Goal: Transaction & Acquisition: Purchase product/service

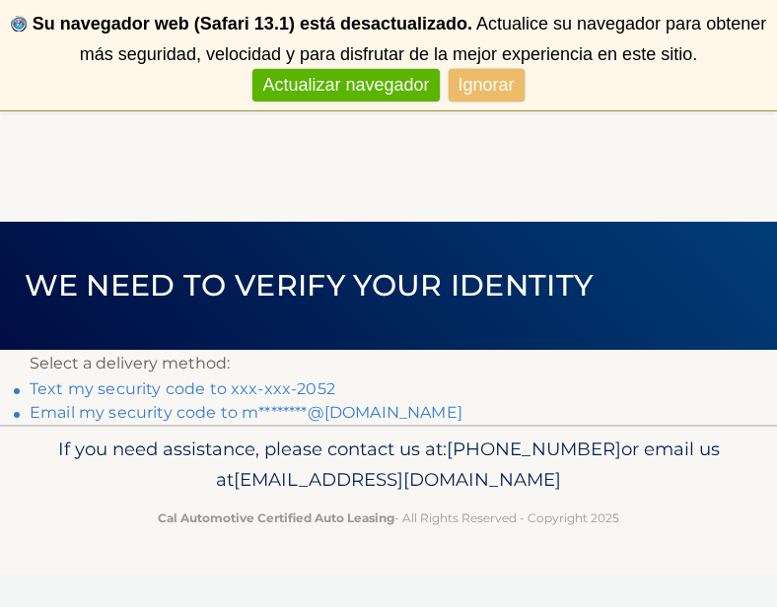
click at [269, 394] on link "Text my security code to xxx-xxx-2052" at bounding box center [183, 389] width 306 height 19
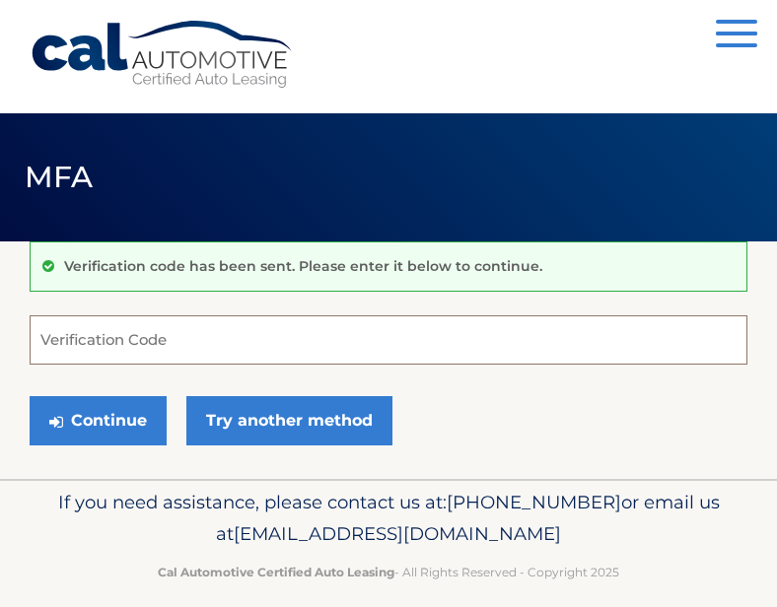
click at [268, 354] on input "Verification Code" at bounding box center [389, 339] width 718 height 49
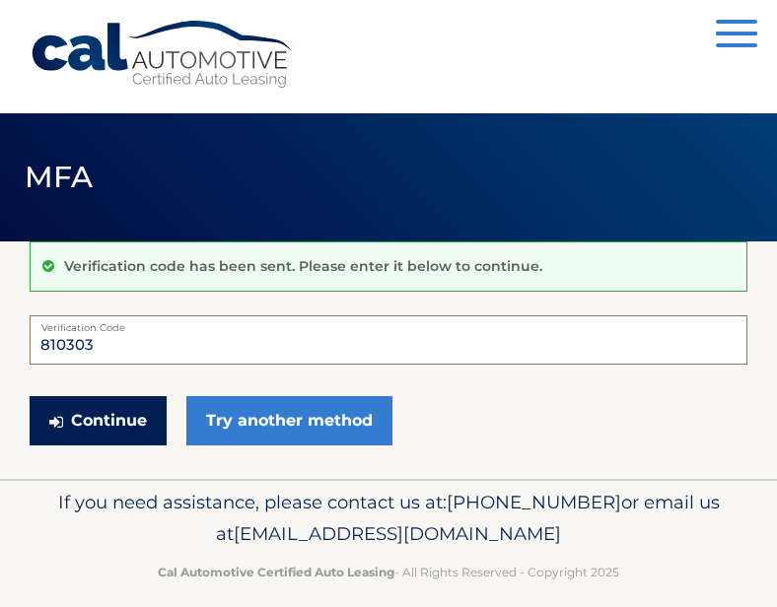
type input "810303"
click at [125, 414] on button "Continue" at bounding box center [98, 420] width 137 height 49
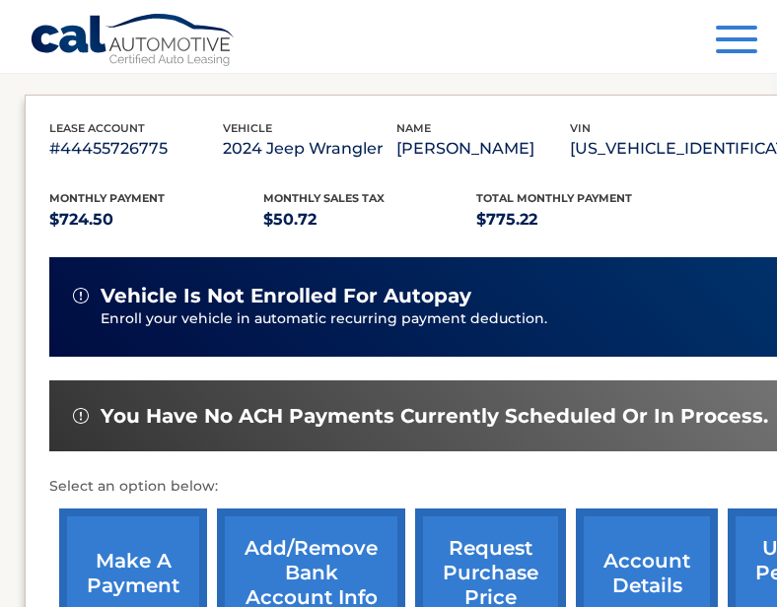
scroll to position [378, 6]
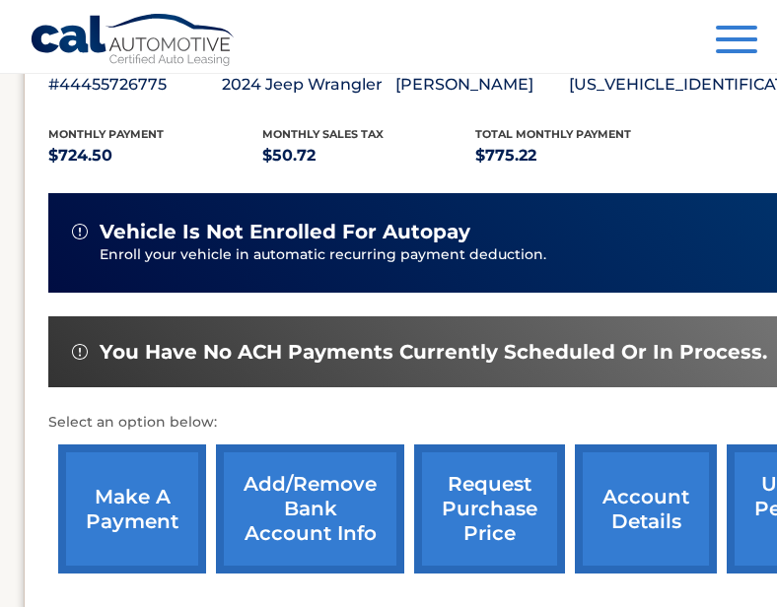
click at [157, 485] on link "make a payment" at bounding box center [132, 509] width 148 height 129
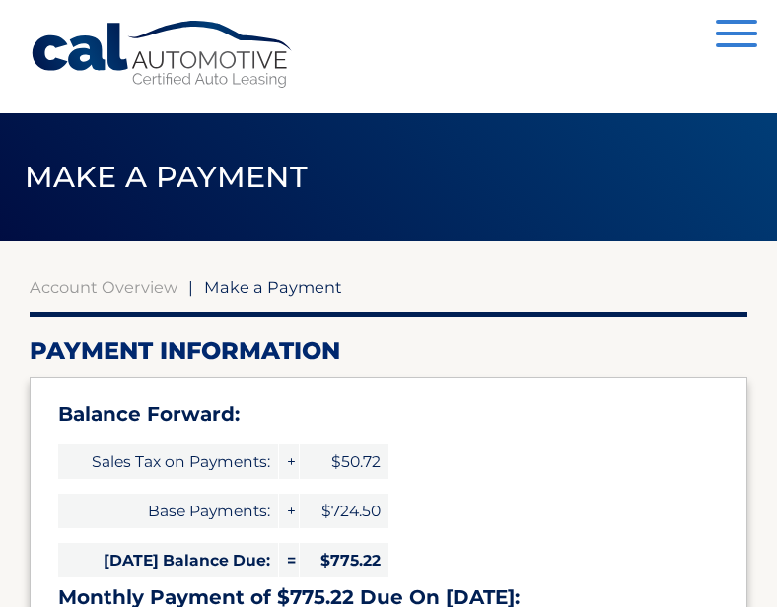
select select "MmQwMDZkNDMtMGIwMS00NzM0LWIwOTUtMTljMzRmNTI3Y2I1"
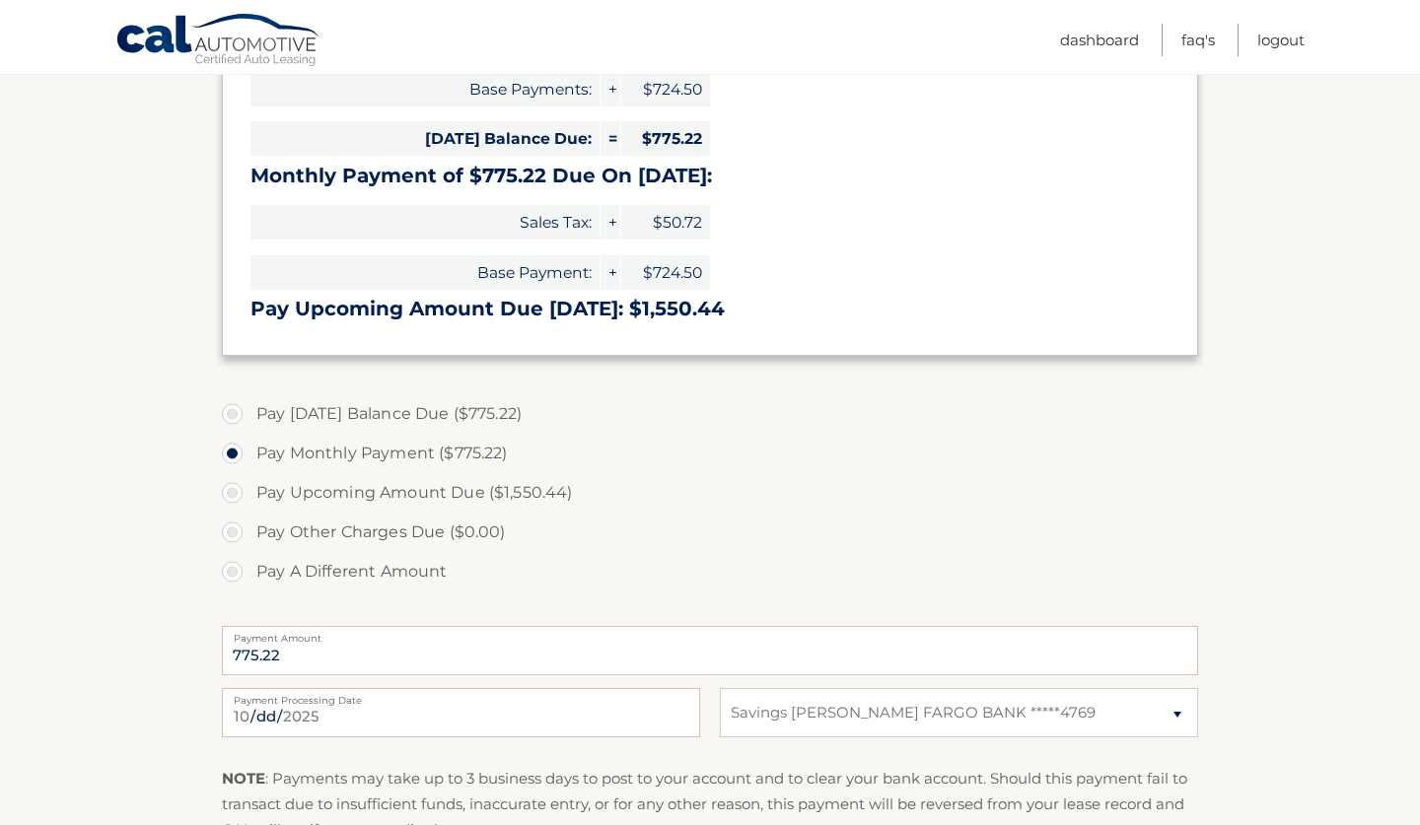
scroll to position [435, 0]
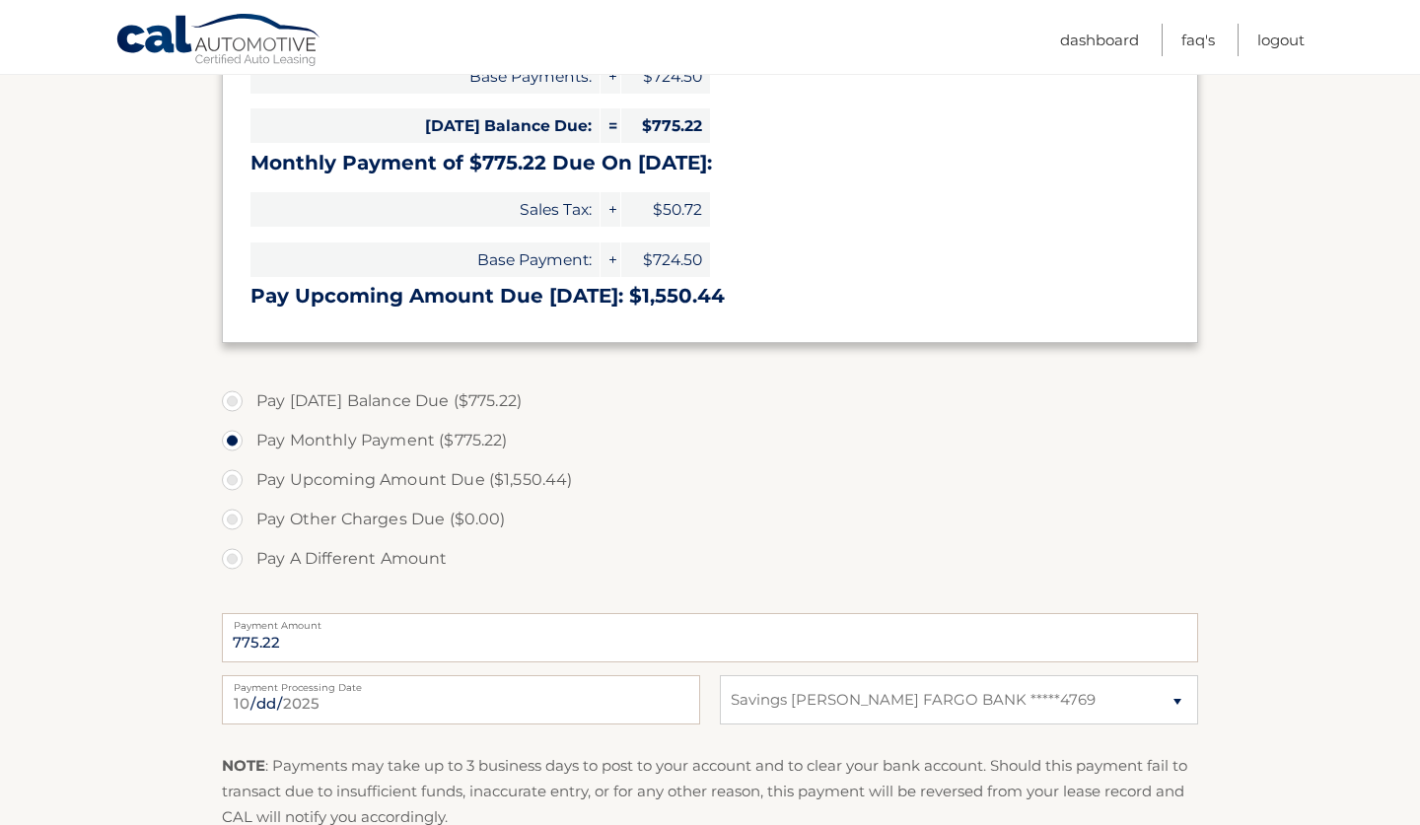
click at [392, 395] on label "Pay Today's Balance Due ($775.22)" at bounding box center [710, 400] width 976 height 39
click at [249, 395] on input "Pay Today's Balance Due ($775.22)" at bounding box center [240, 397] width 20 height 32
radio input "true"
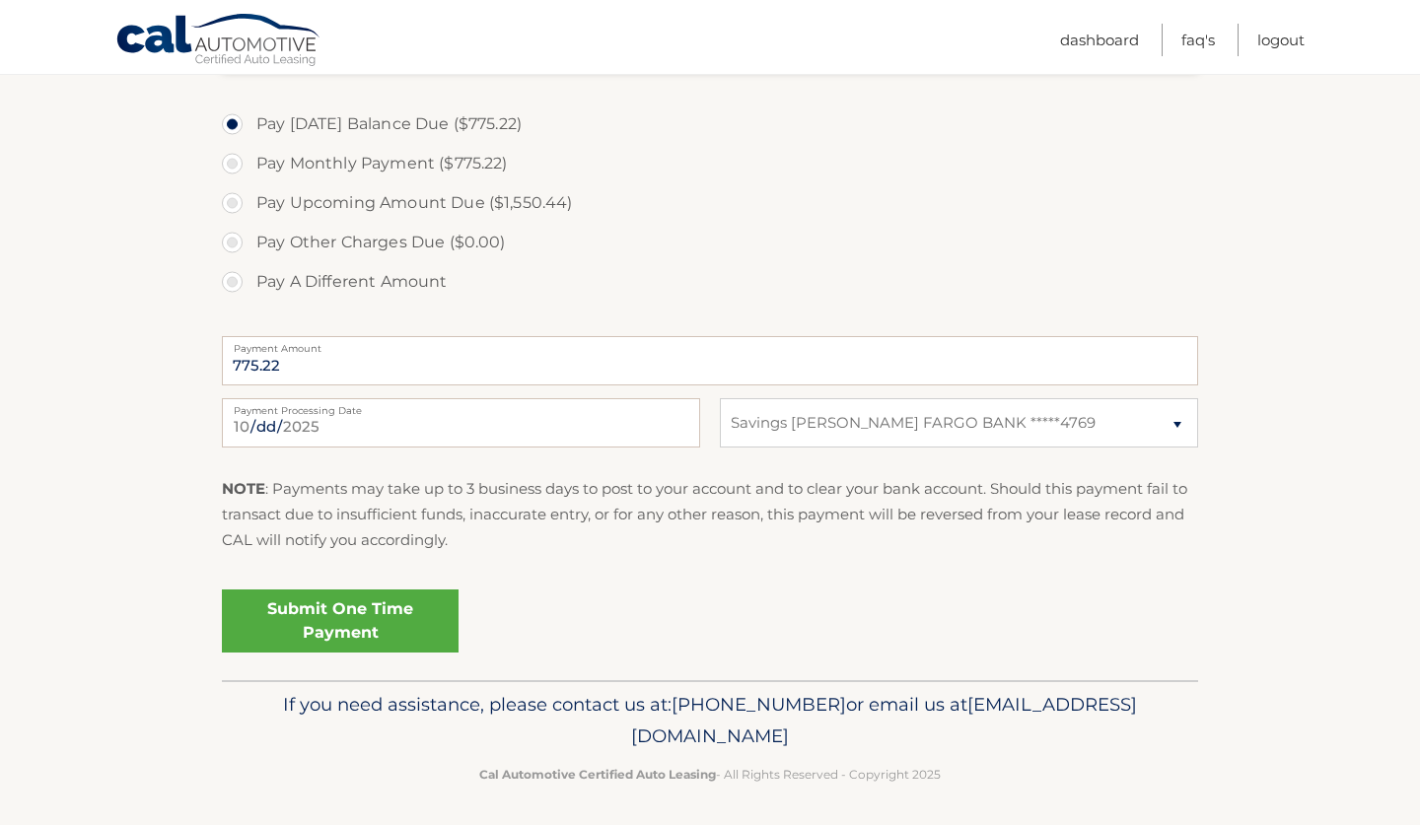
scroll to position [710, 0]
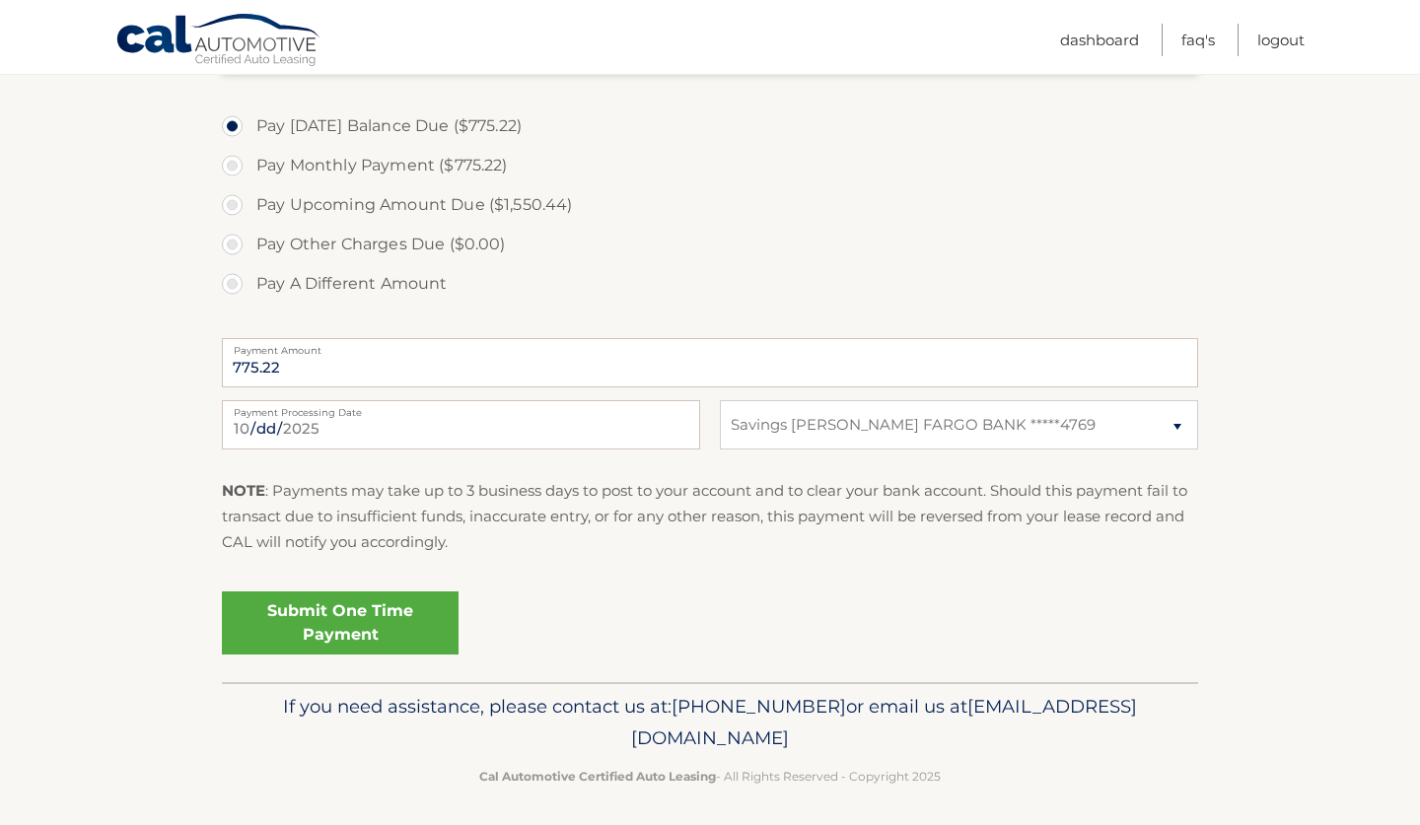
click at [388, 595] on link "Submit One Time Payment" at bounding box center [340, 622] width 237 height 63
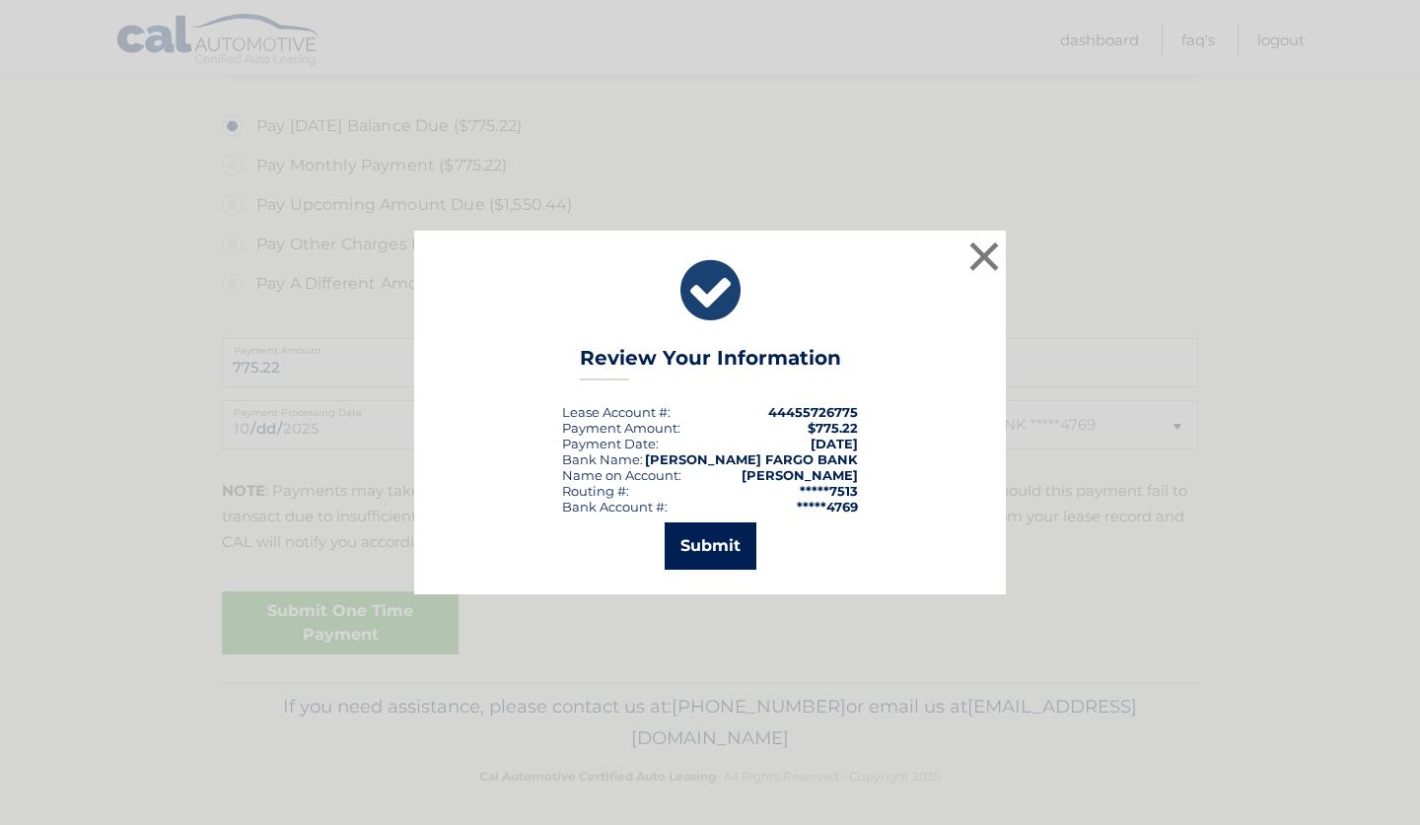
click at [718, 554] on button "Submit" at bounding box center [710, 545] width 92 height 47
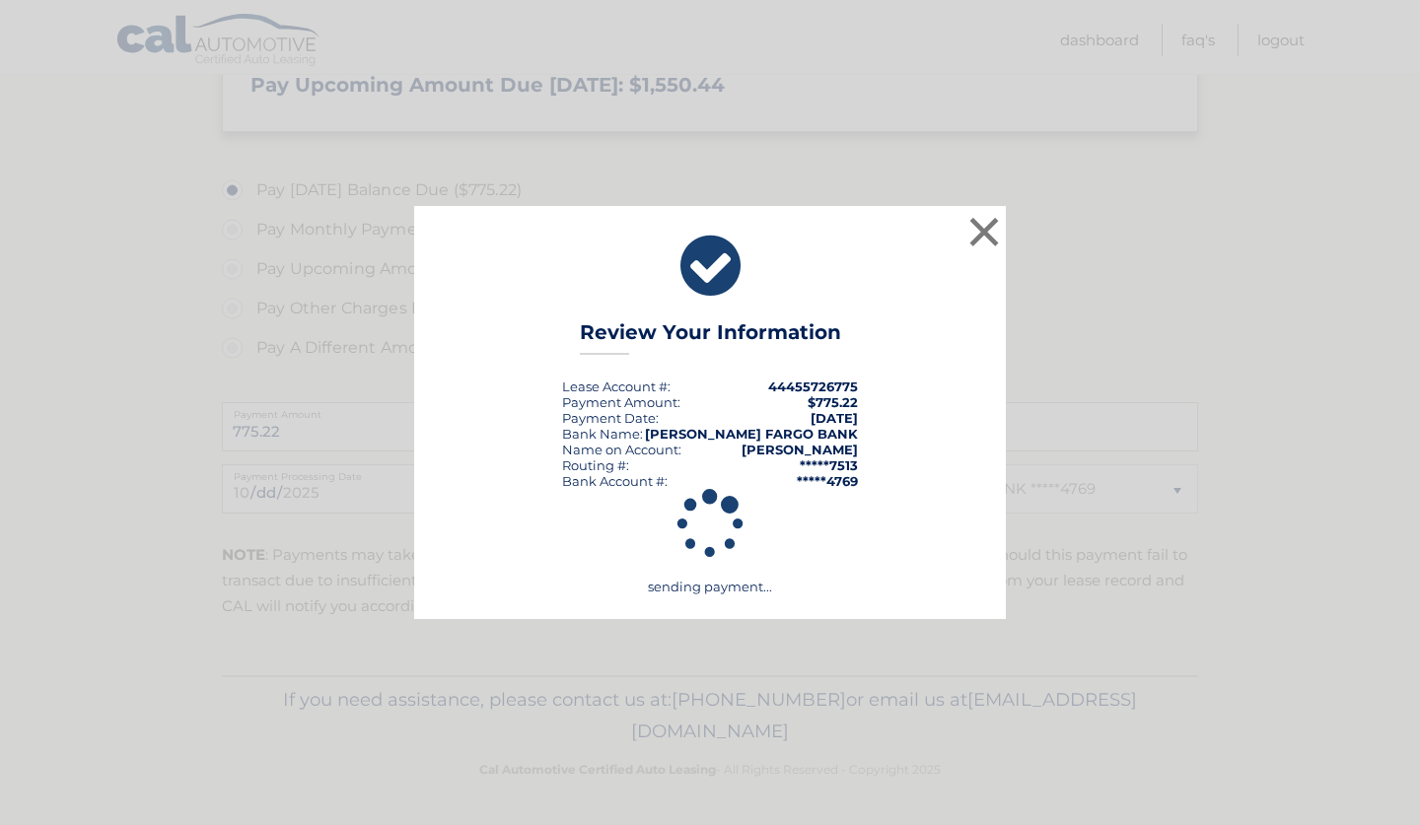
scroll to position [639, 0]
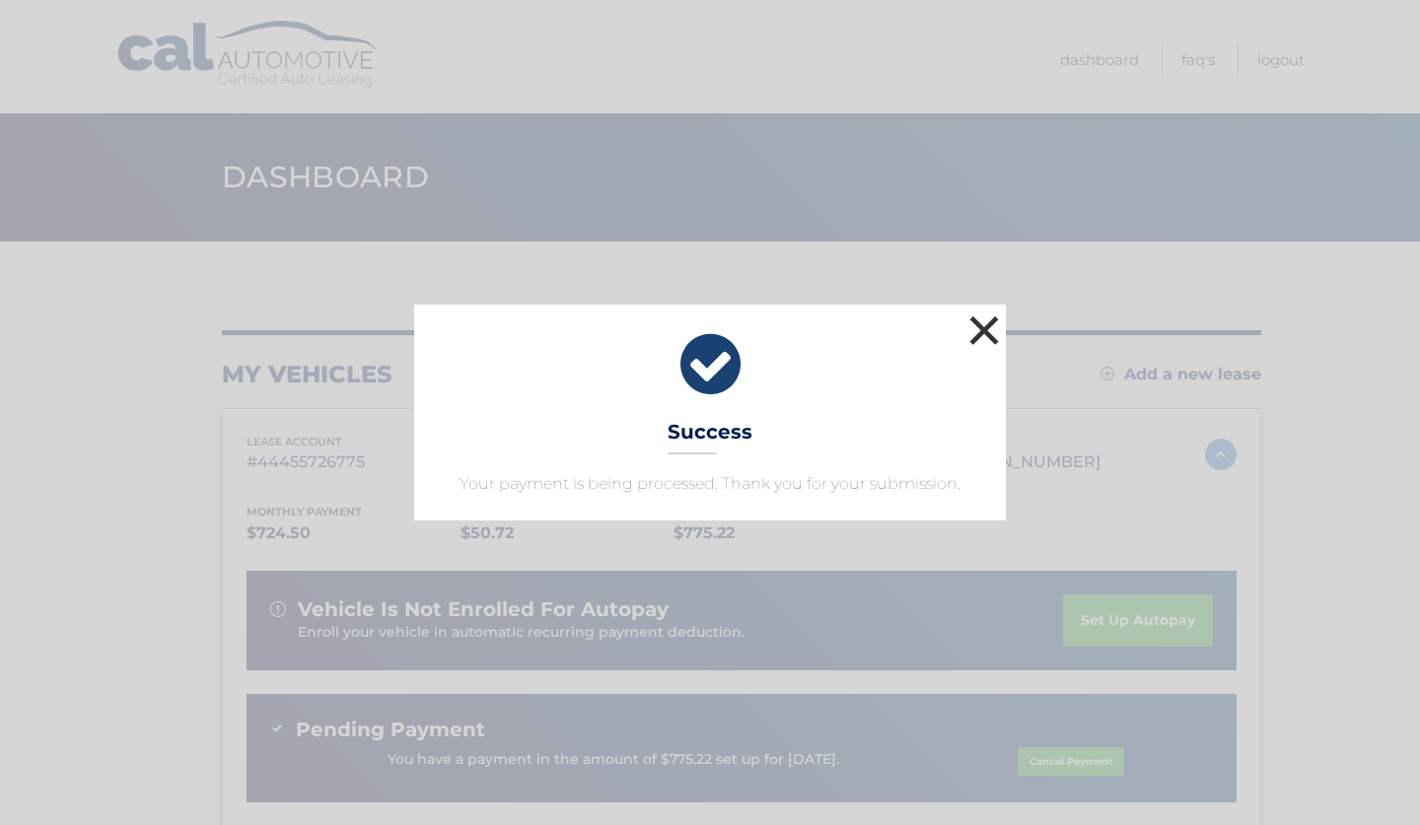
click at [1000, 320] on button "×" at bounding box center [983, 330] width 39 height 39
